Goal: Task Accomplishment & Management: Complete application form

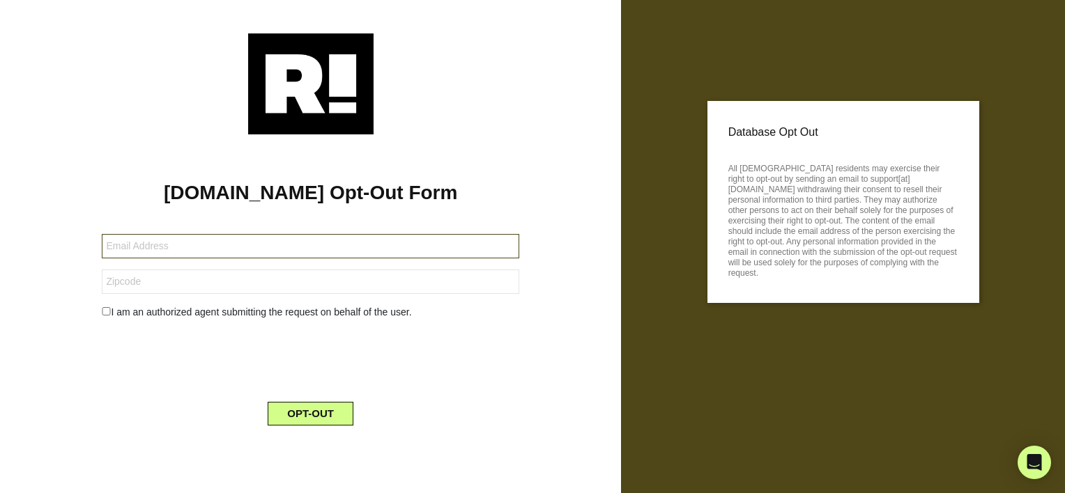
click at [457, 242] on input "text" at bounding box center [310, 246] width 417 height 24
type input "[EMAIL_ADDRESS][DOMAIN_NAME]"
click at [217, 290] on input "text" at bounding box center [310, 282] width 417 height 24
type input "54020"
click at [100, 312] on div "I am an authorized agent submitting the request on behalf of the user." at bounding box center [310, 312] width 438 height 15
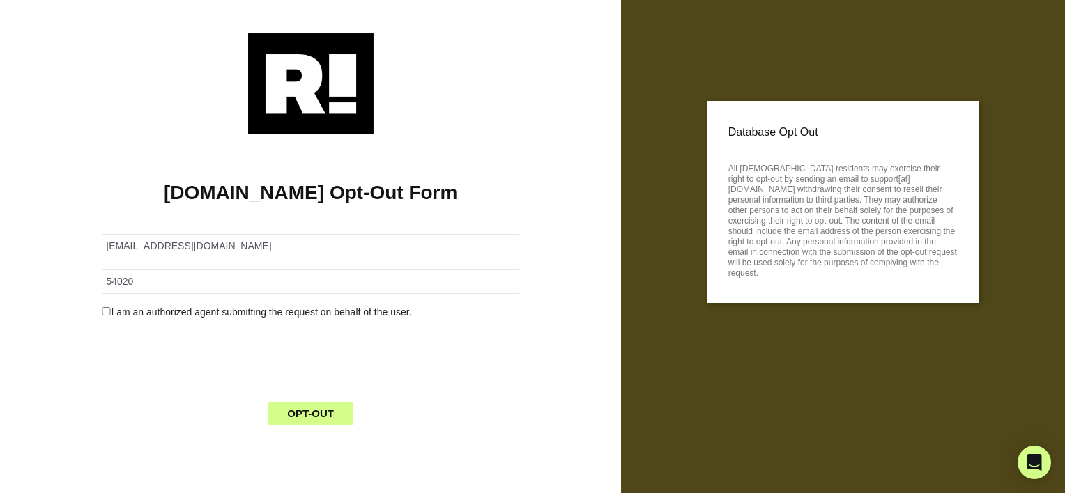
click at [105, 311] on input "checkbox" at bounding box center [106, 311] width 9 height 8
checkbox input "true"
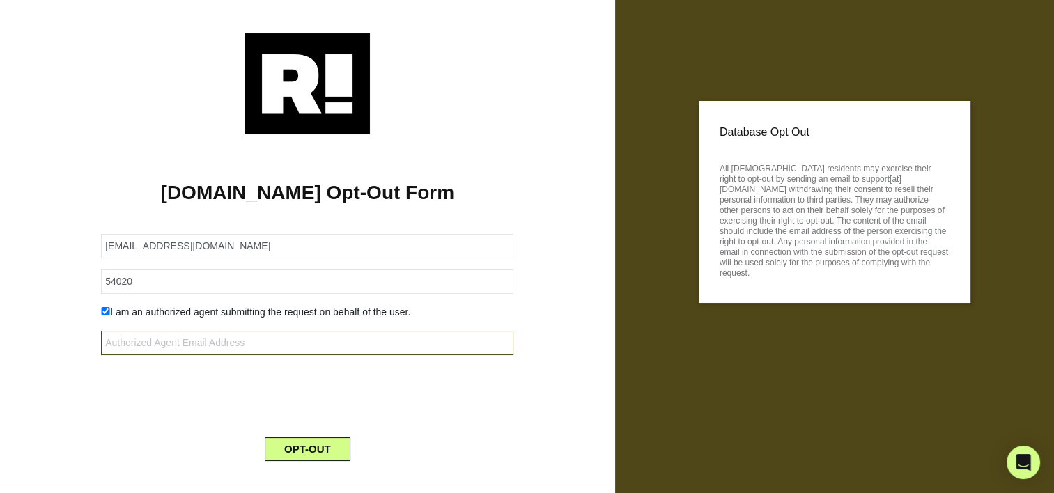
click at [207, 343] on input "text" at bounding box center [307, 343] width 412 height 24
type input "[EMAIL_ADDRESS][DOMAIN_NAME]"
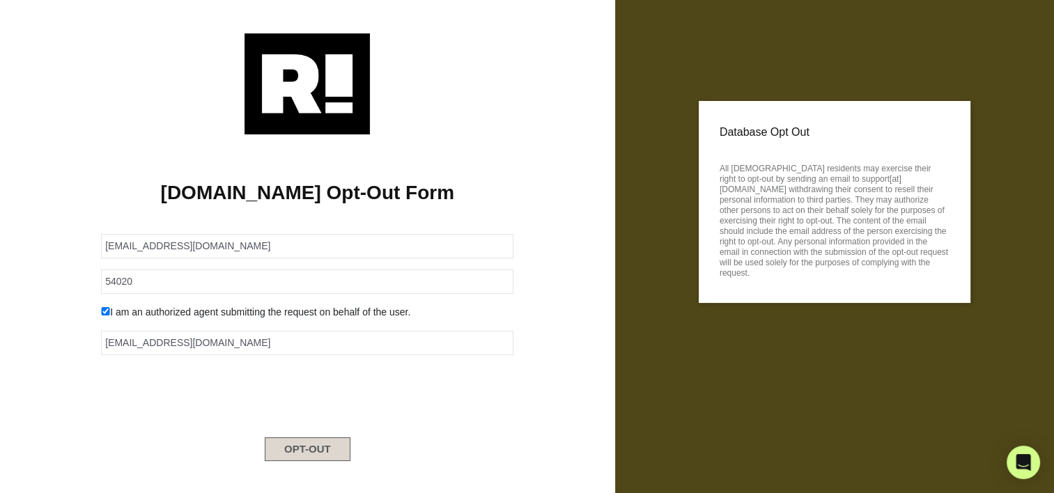
click at [300, 454] on button "OPT-OUT" at bounding box center [308, 450] width 86 height 24
